Goal: Check status: Check status

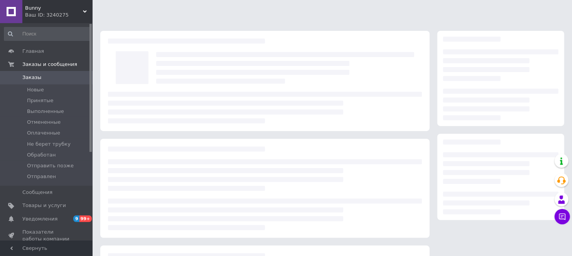
scroll to position [96, 0]
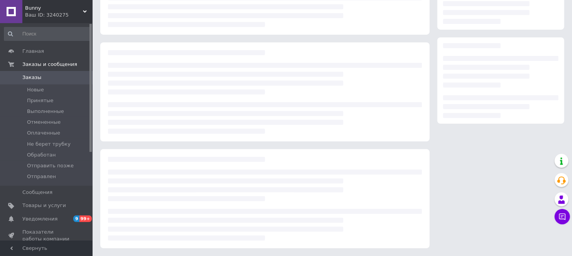
scroll to position [96, 0]
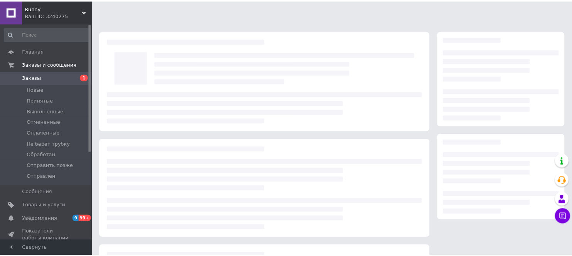
scroll to position [96, 0]
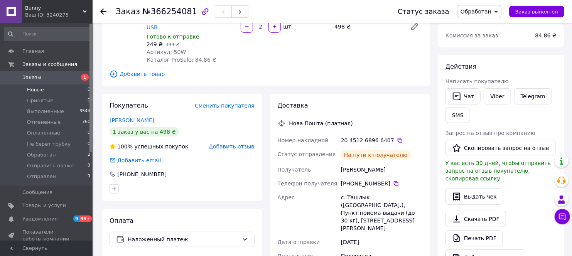
click at [38, 90] on span "Новые" at bounding box center [35, 89] width 17 height 7
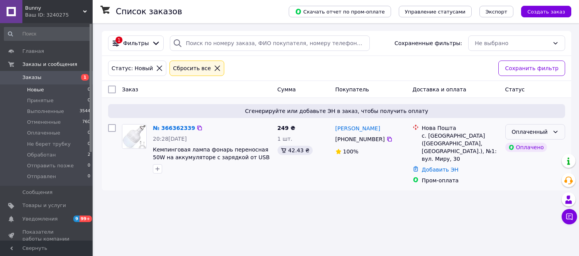
click at [554, 134] on icon at bounding box center [555, 132] width 6 height 6
click at [540, 148] on li "Принят" at bounding box center [535, 149] width 59 height 14
